Goal: Task Accomplishment & Management: Manage account settings

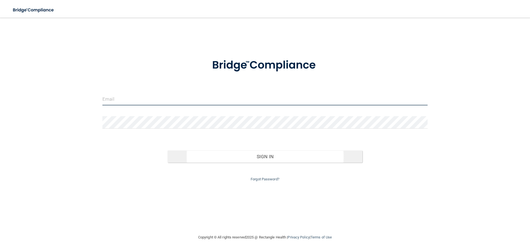
type input "[EMAIL_ADDRESS][DOMAIN_NAME]"
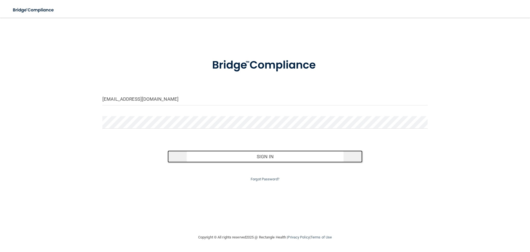
click at [197, 157] on button "Sign In" at bounding box center [265, 156] width 195 height 12
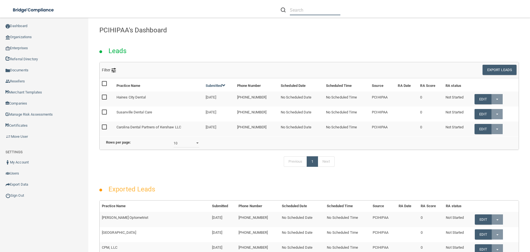
click at [305, 9] on input "text" at bounding box center [315, 10] width 51 height 10
paste input "[EMAIL_ADDRESS][DOMAIN_NAME]"
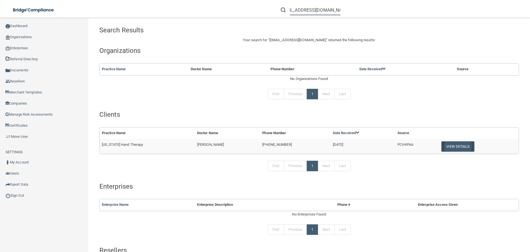
type input "[EMAIL_ADDRESS][DOMAIN_NAME]"
click at [441, 142] on button "View Details" at bounding box center [457, 146] width 33 height 10
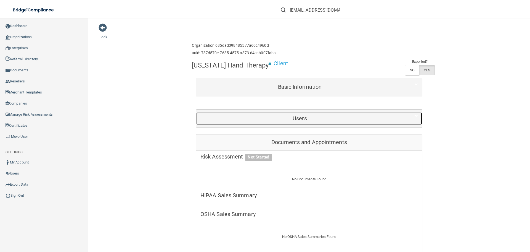
click at [264, 120] on h5 "Users" at bounding box center [299, 118] width 199 height 6
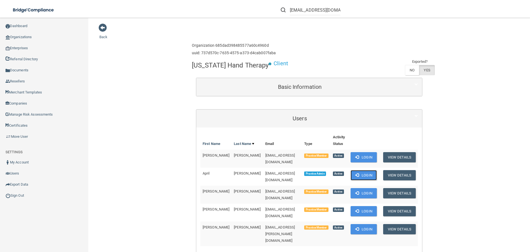
click at [358, 174] on button "Login" at bounding box center [364, 175] width 26 height 10
click at [362, 171] on button "Login" at bounding box center [364, 175] width 26 height 10
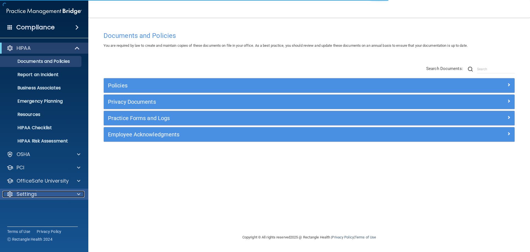
click at [78, 195] on span at bounding box center [78, 194] width 3 height 7
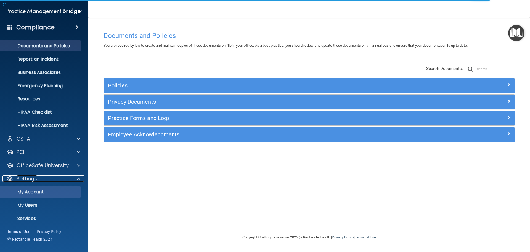
scroll to position [31, 0]
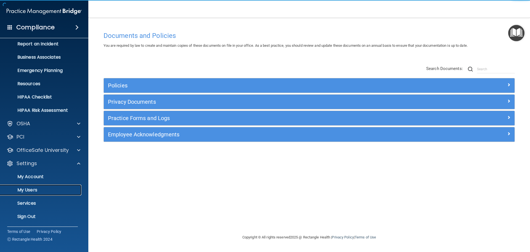
click at [44, 191] on p "My Users" at bounding box center [41, 190] width 75 height 6
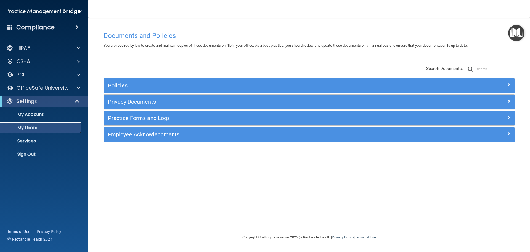
select select "20"
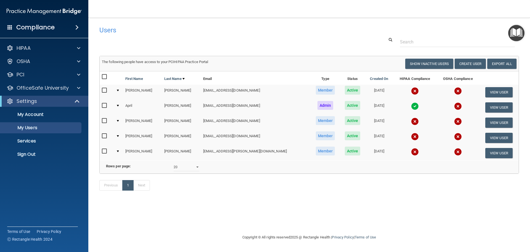
click at [411, 90] on img at bounding box center [415, 91] width 8 height 8
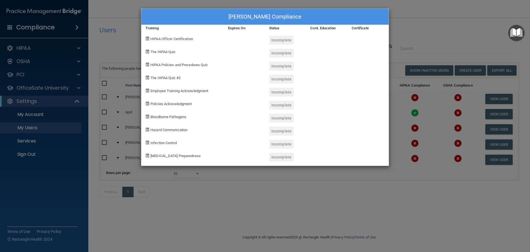
click at [427, 28] on div "Caitlynn Conner's Compliance Training Expires On Status Cont. Education Certifi…" at bounding box center [265, 126] width 530 height 252
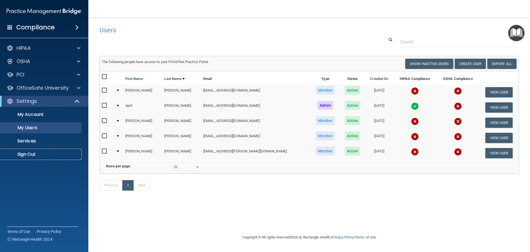
click at [34, 154] on p "Sign Out" at bounding box center [41, 154] width 75 height 6
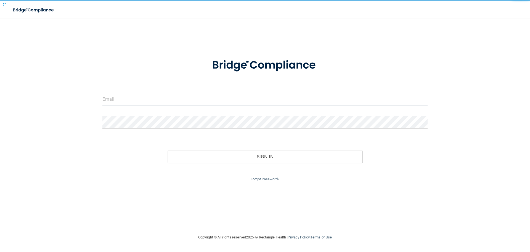
type input "[EMAIL_ADDRESS][DOMAIN_NAME]"
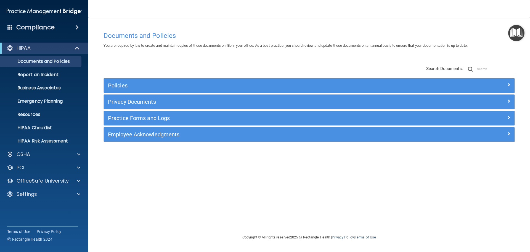
click at [51, 188] on div "HIPAA Documents and Policies Report an Incident Business Associates Emergency P…" at bounding box center [44, 121] width 89 height 163
click at [52, 192] on div "Settings" at bounding box center [36, 194] width 68 height 7
click at [39, 218] on p "My Users" at bounding box center [41, 221] width 75 height 6
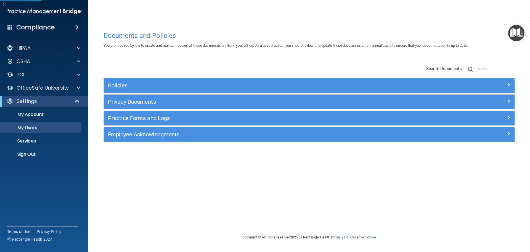
select select "20"
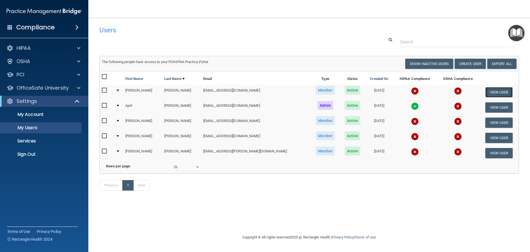
click at [495, 89] on button "View User" at bounding box center [498, 92] width 27 height 10
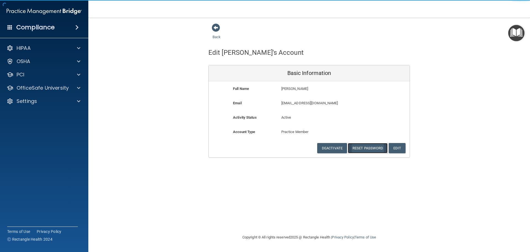
click at [375, 145] on button "Reset Password" at bounding box center [368, 148] width 40 height 10
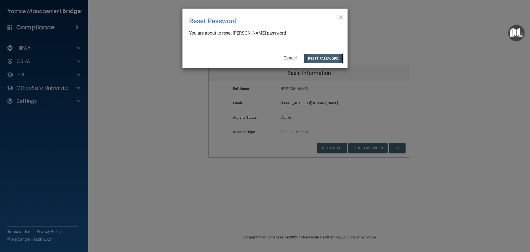
click at [329, 61] on button "Reset Password" at bounding box center [323, 58] width 40 height 10
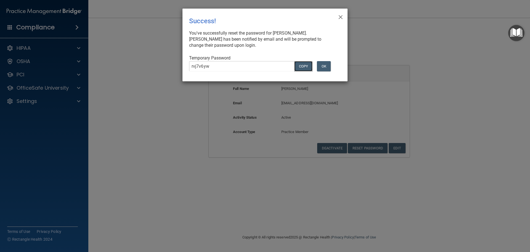
click at [305, 64] on button "COPY" at bounding box center [303, 66] width 18 height 10
click at [320, 66] on button "OK" at bounding box center [324, 66] width 14 height 10
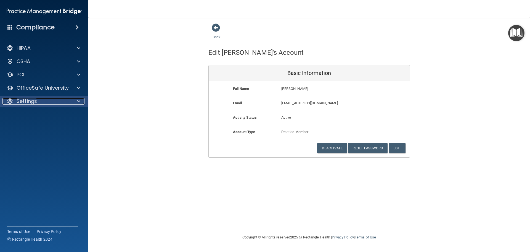
click at [54, 100] on div "Settings" at bounding box center [36, 101] width 68 height 7
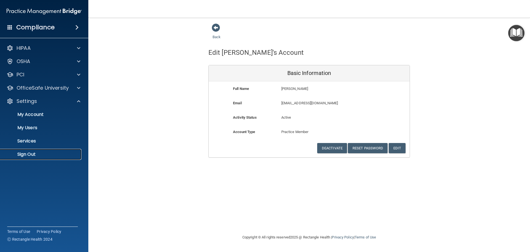
click at [38, 152] on p "Sign Out" at bounding box center [41, 154] width 75 height 6
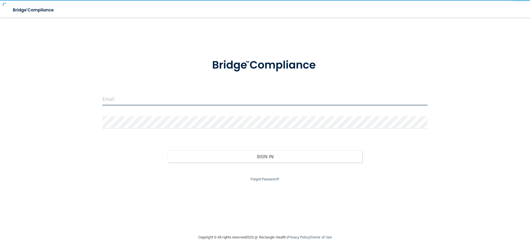
type input "[EMAIL_ADDRESS][DOMAIN_NAME]"
